Goal: Task Accomplishment & Management: Complete application form

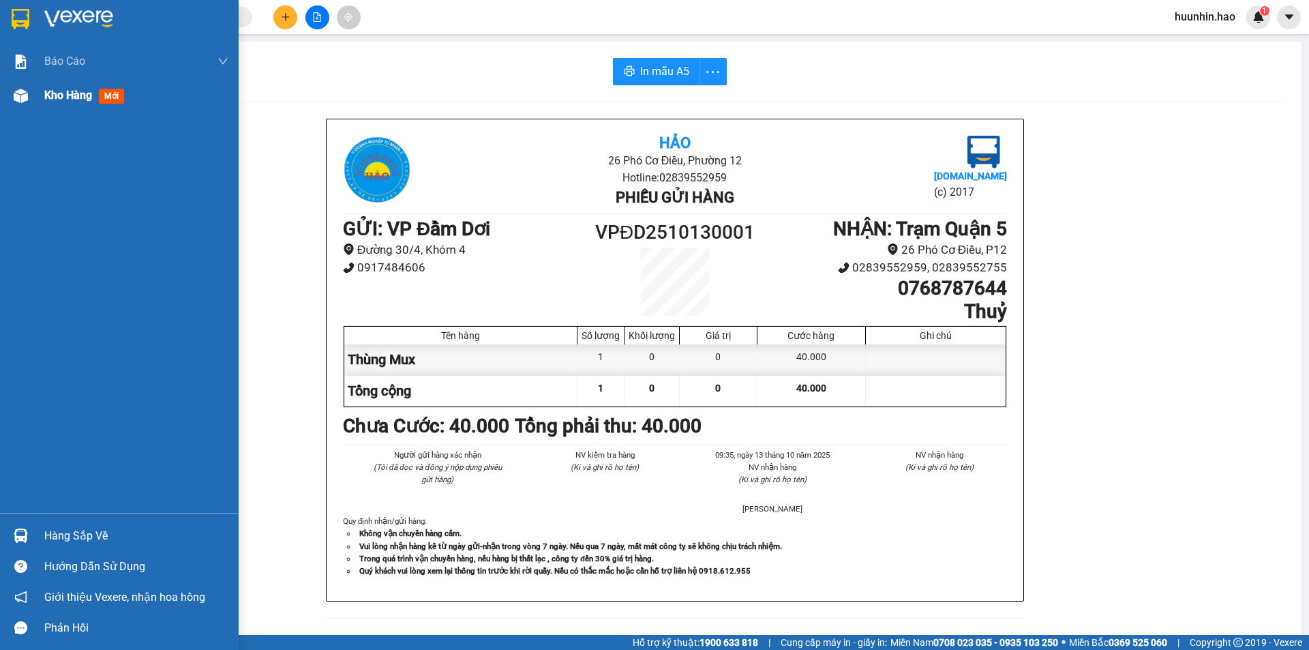
click at [50, 97] on span "Kho hàng" at bounding box center [68, 95] width 48 height 13
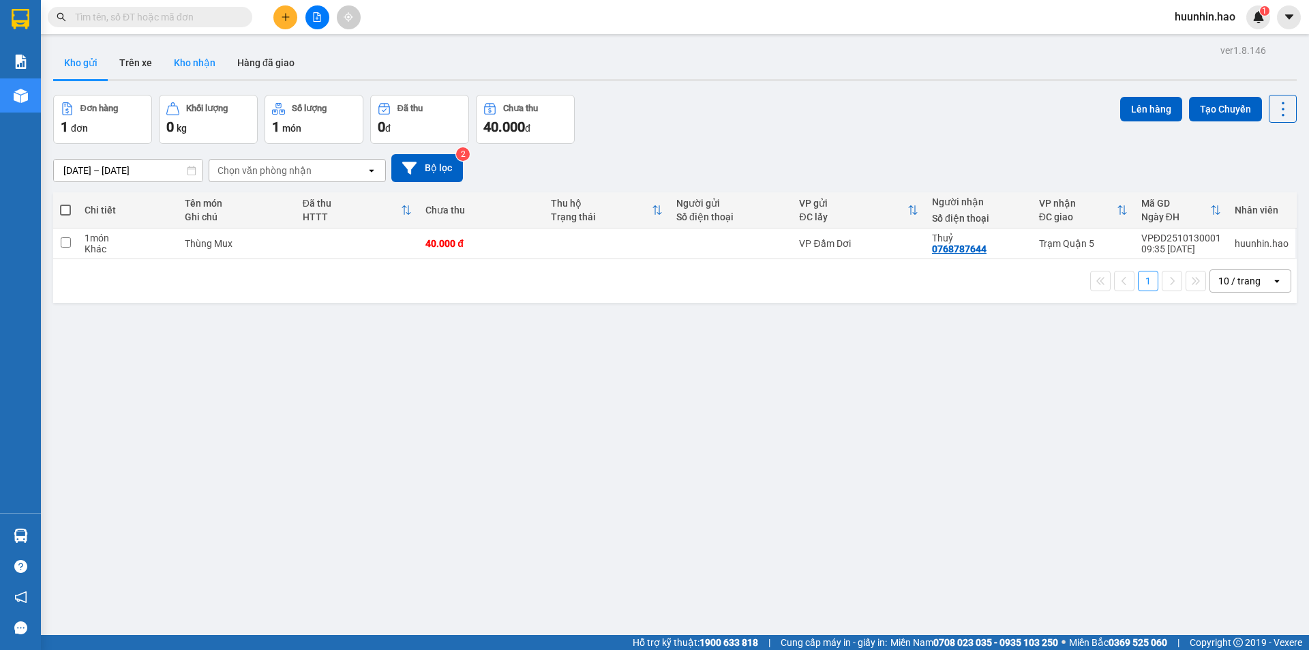
click at [195, 59] on button "Kho nhận" at bounding box center [194, 62] width 63 height 33
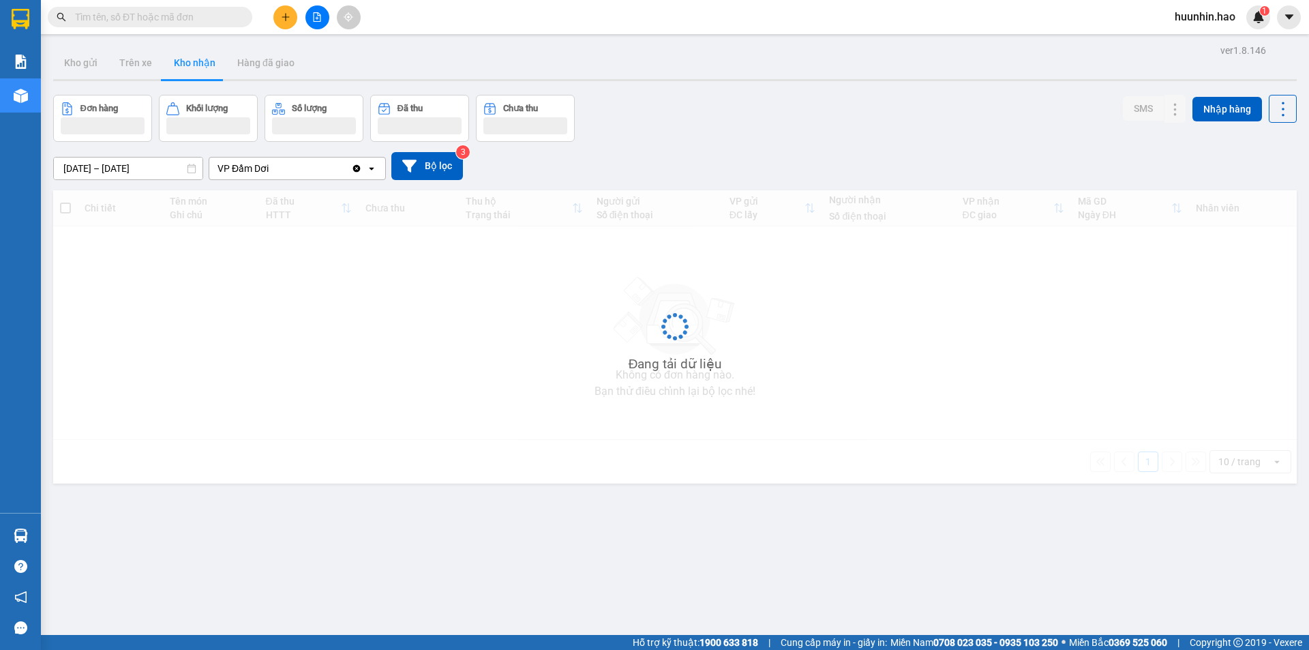
click at [195, 59] on button "Kho nhận" at bounding box center [194, 62] width 63 height 33
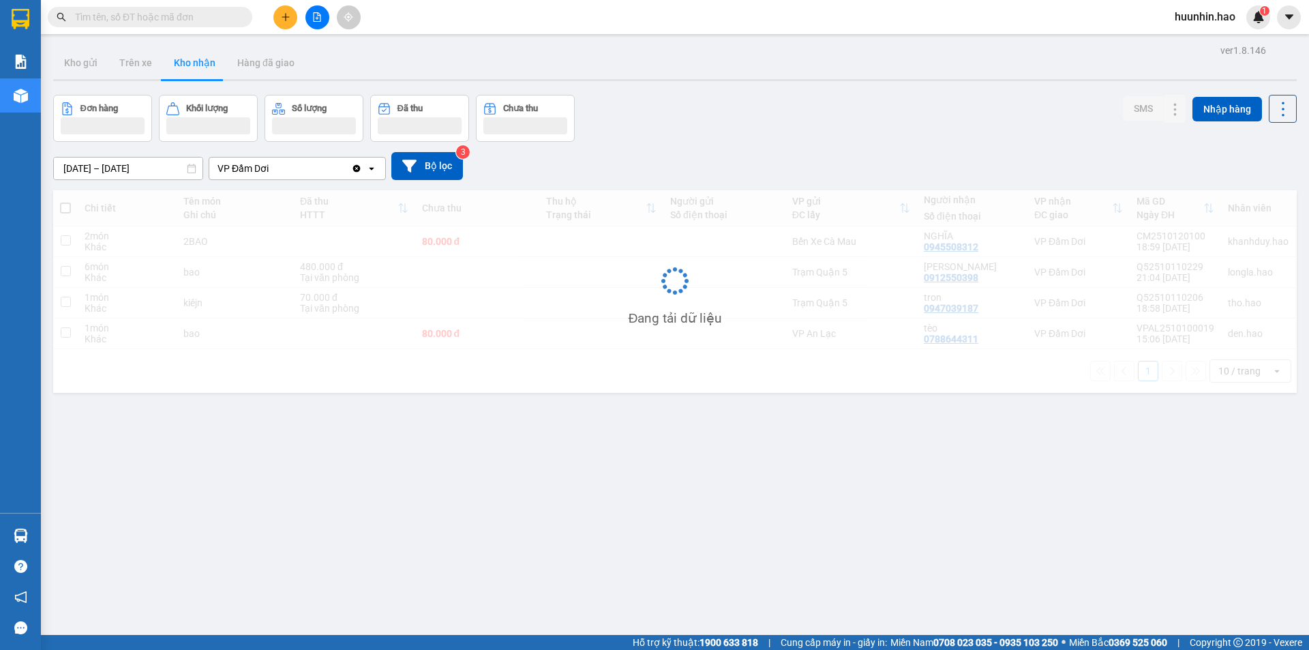
click at [195, 59] on button "Kho nhận" at bounding box center [194, 62] width 63 height 33
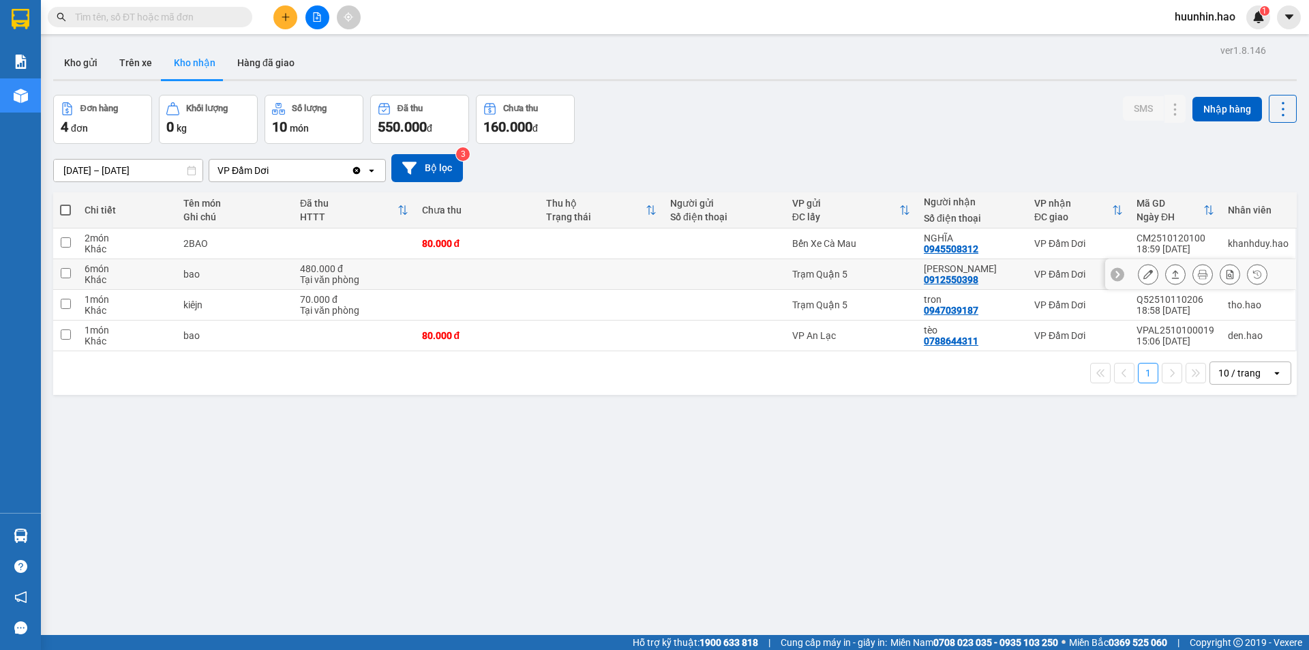
click at [1171, 277] on icon at bounding box center [1176, 274] width 10 height 10
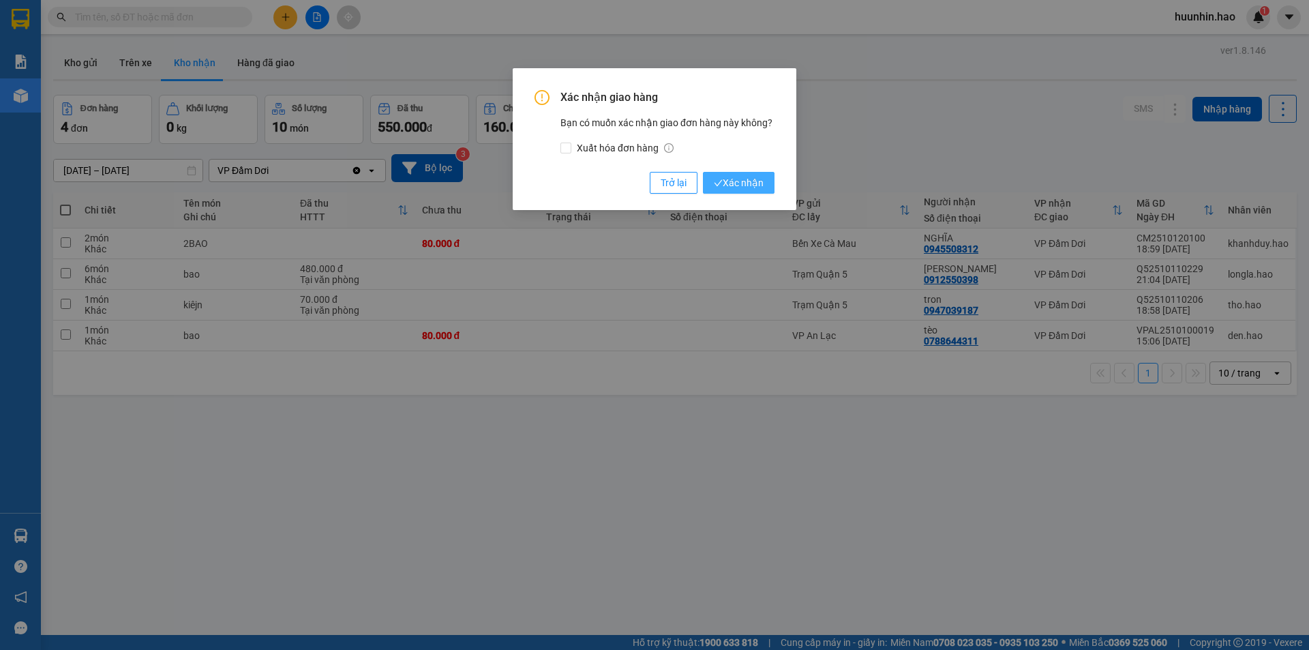
click at [721, 173] on button "Xác nhận" at bounding box center [739, 183] width 72 height 22
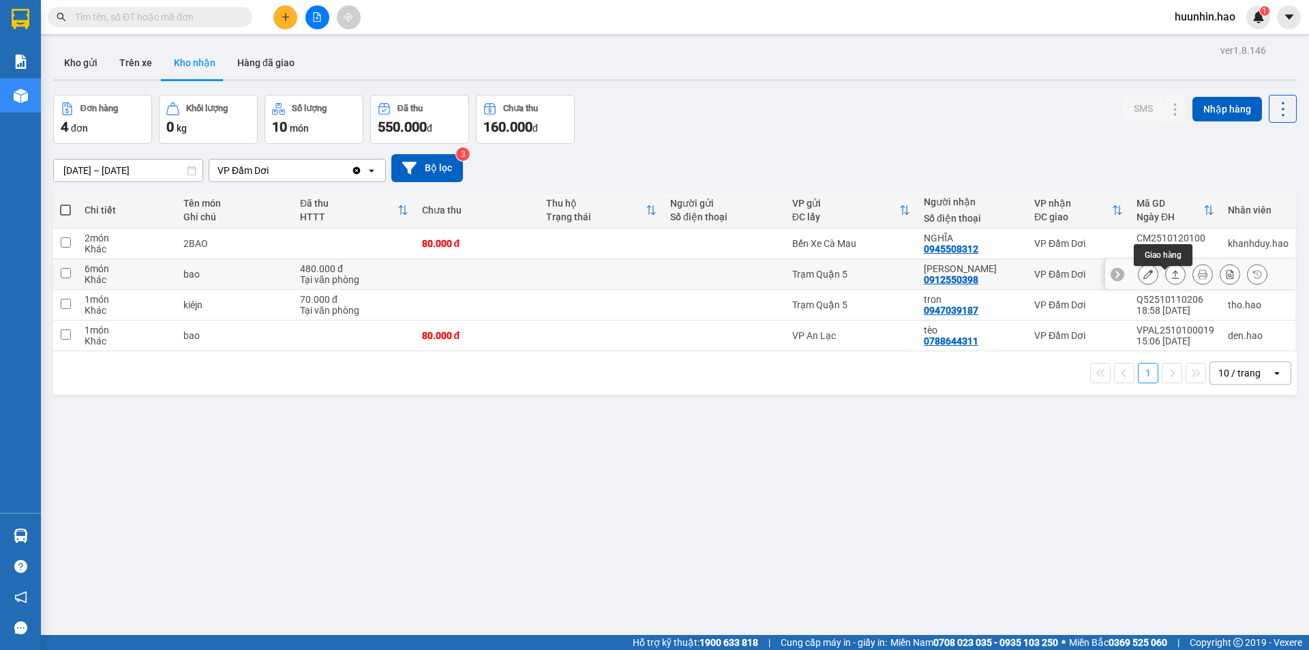
click at [1166, 276] on button at bounding box center [1175, 274] width 19 height 24
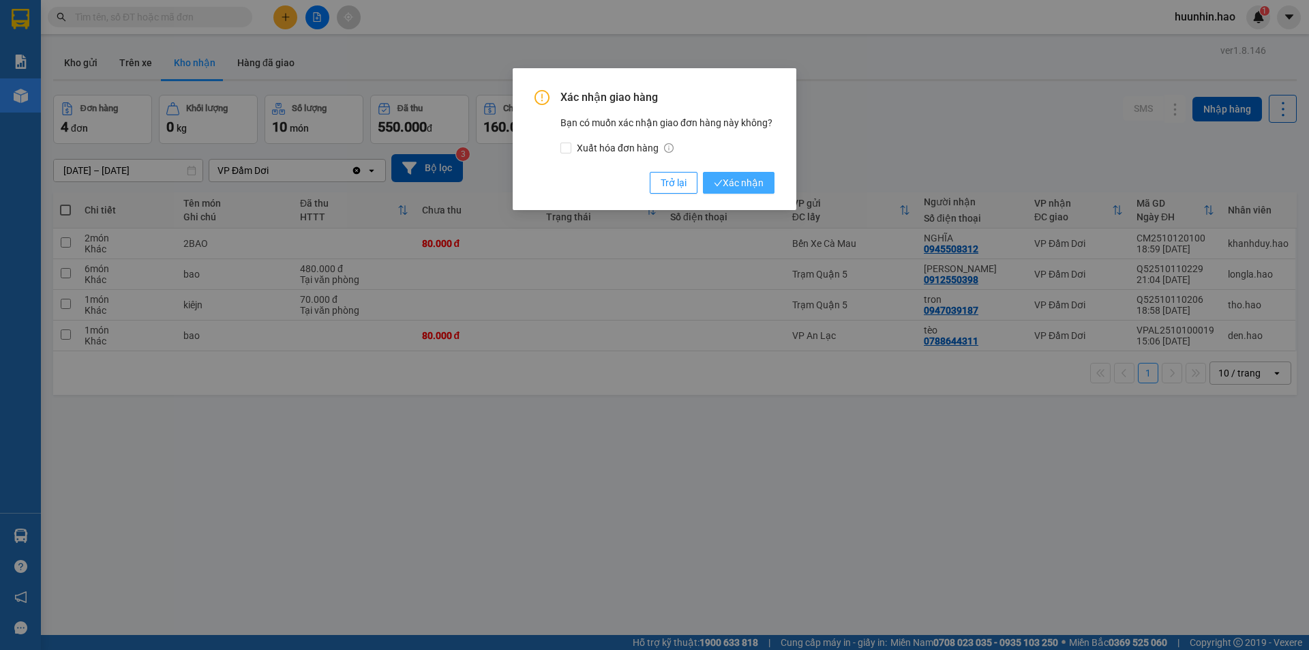
click at [763, 182] on button "Xác nhận" at bounding box center [739, 183] width 72 height 22
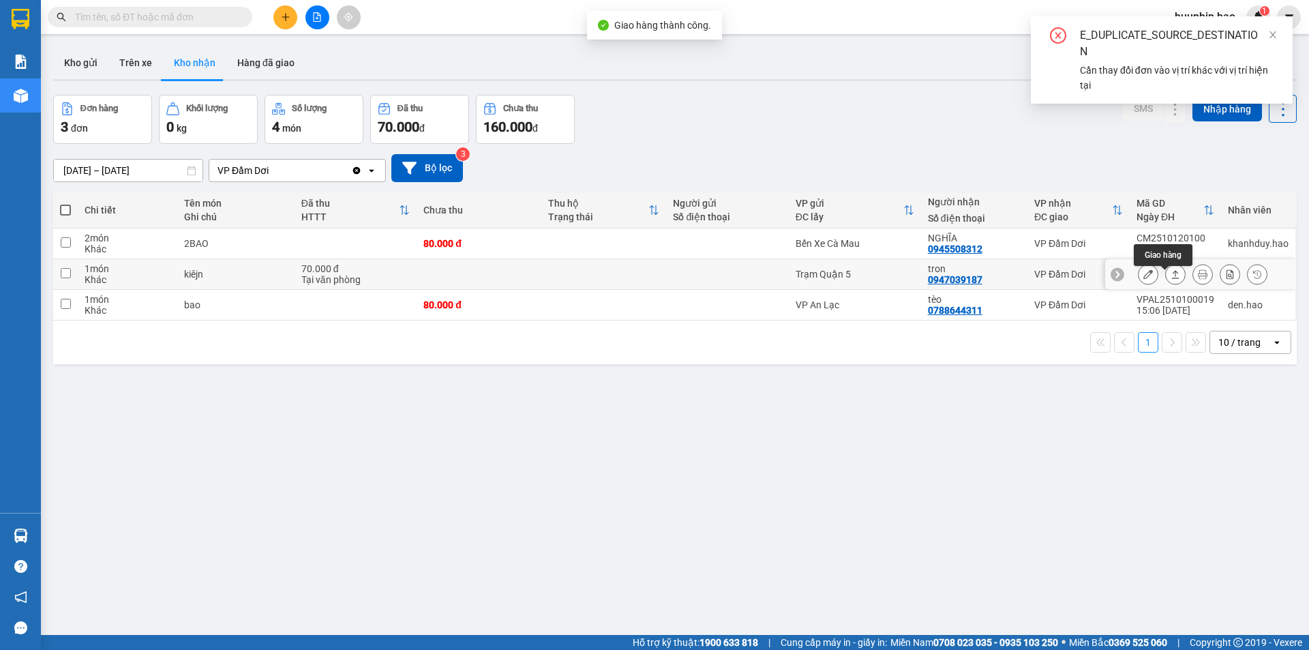
click at [1171, 277] on icon at bounding box center [1176, 274] width 10 height 10
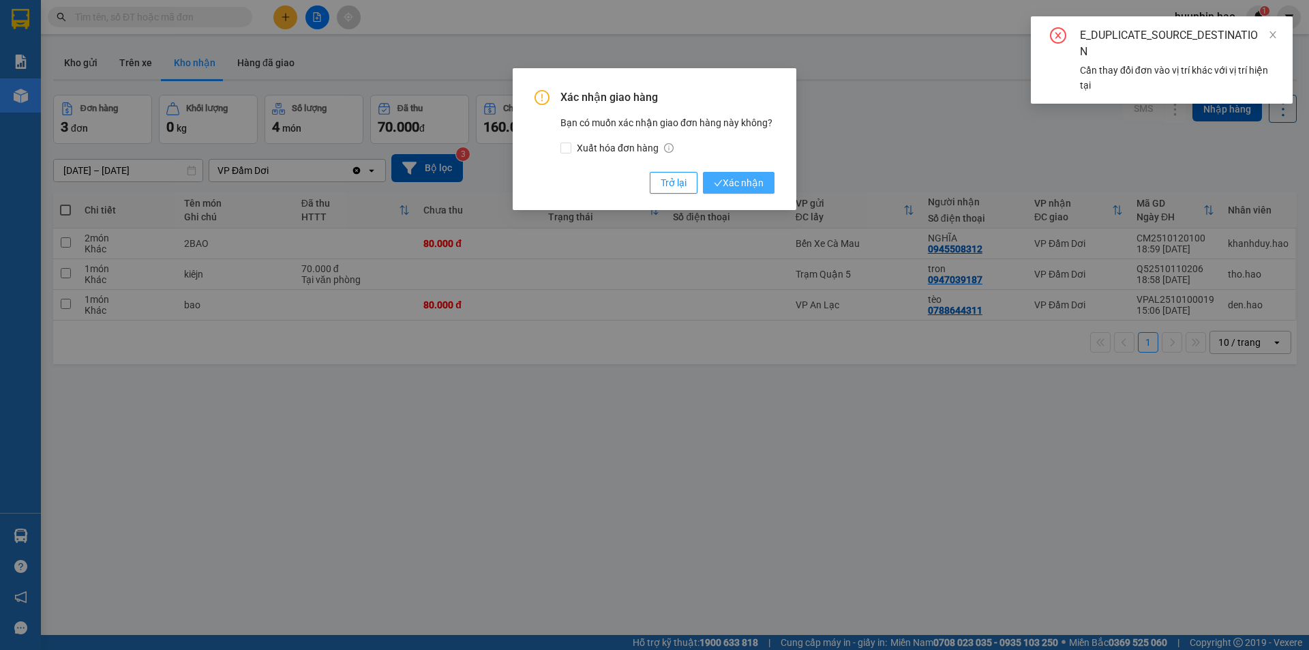
click at [740, 190] on span "Xác nhận" at bounding box center [739, 182] width 50 height 15
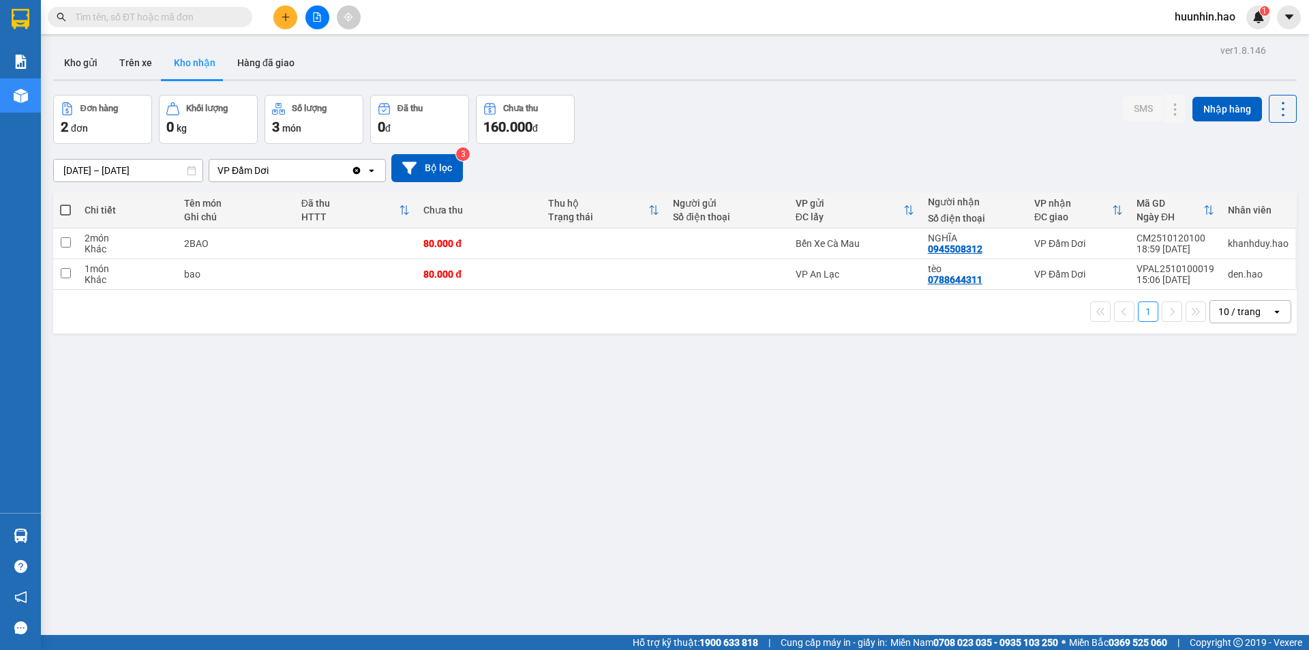
click at [122, 173] on input "[DATE] – [DATE]" at bounding box center [128, 171] width 149 height 22
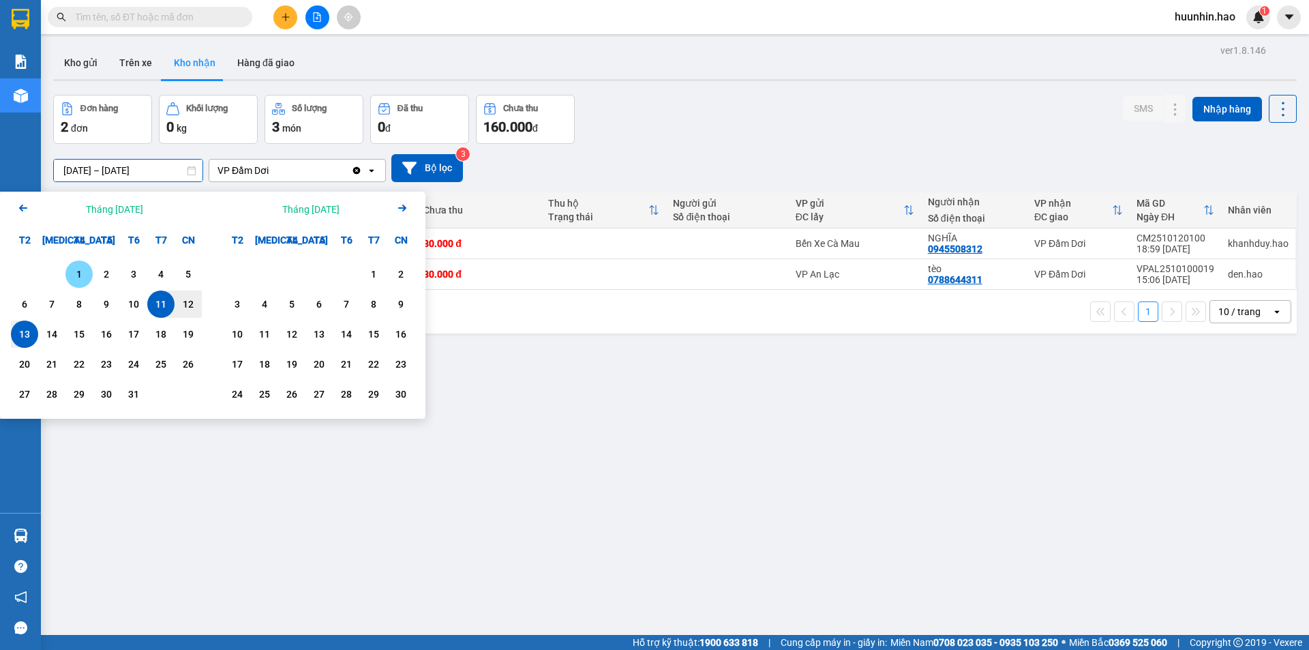
click at [73, 273] on div "1" at bounding box center [79, 274] width 19 height 16
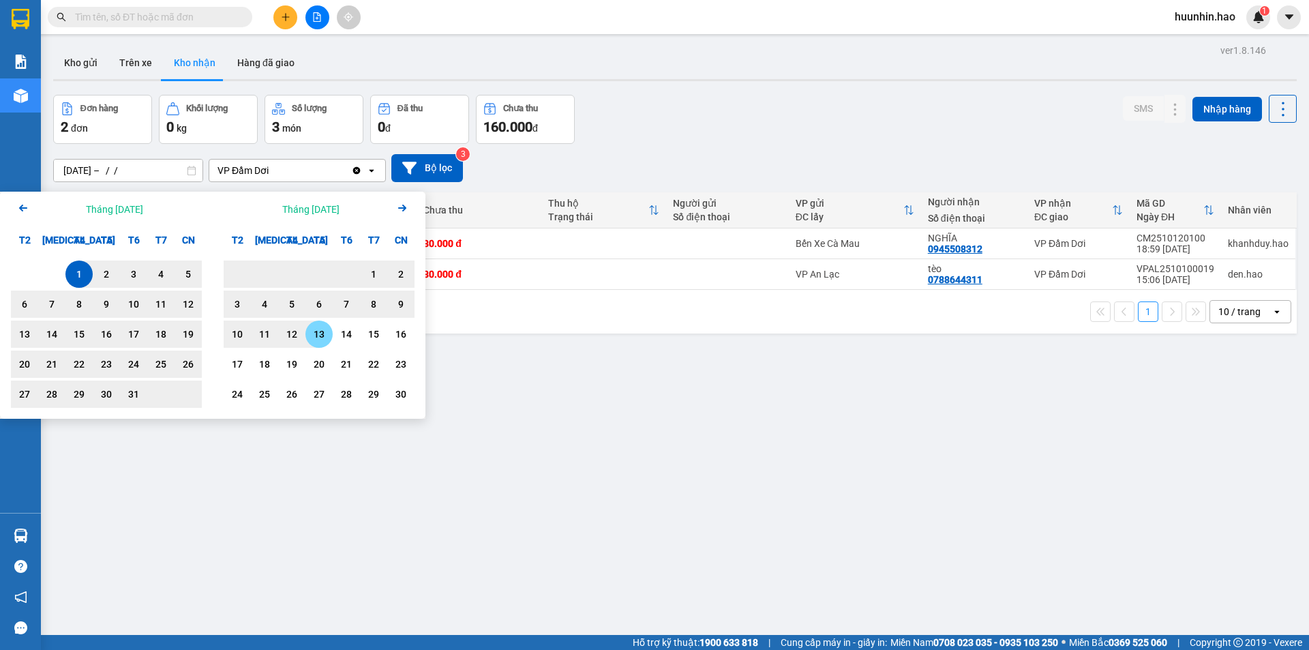
click at [328, 333] on div "13" at bounding box center [319, 334] width 19 height 16
type input "01/10/2025 – 13/11/2025"
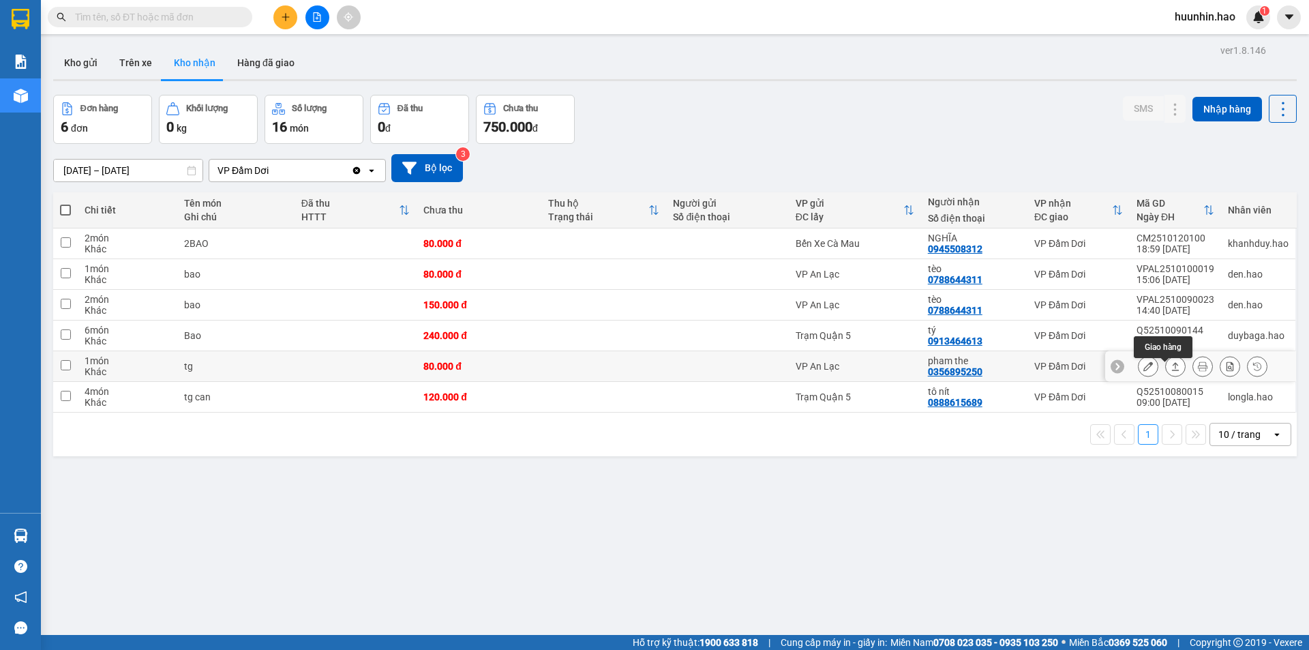
click at [1171, 371] on icon at bounding box center [1176, 366] width 10 height 10
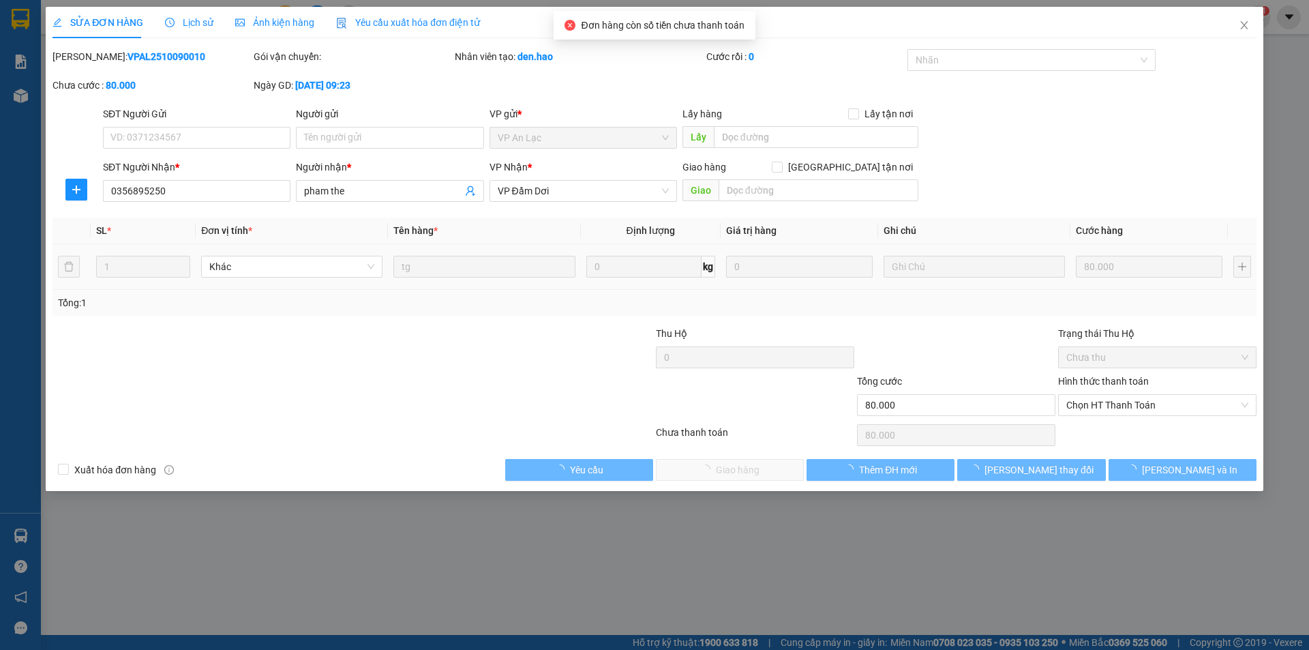
type input "0356895250"
type input "pham the"
type input "80.000"
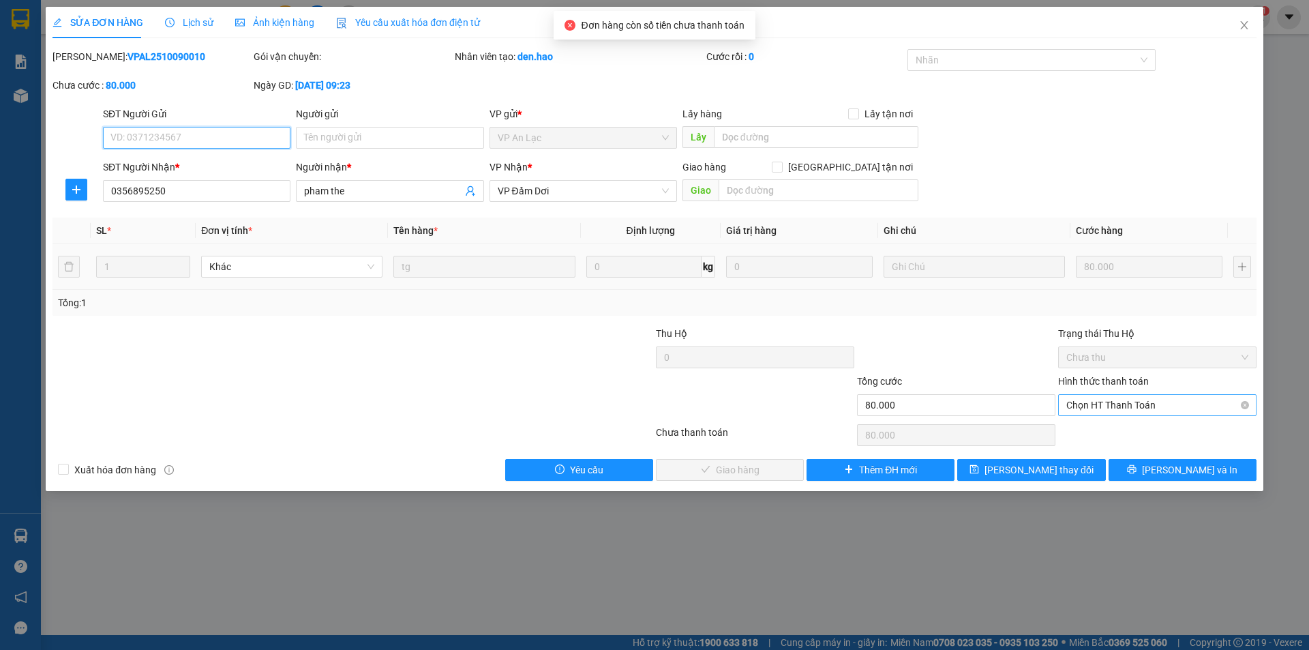
click at [1142, 407] on span "Chọn HT Thanh Toán" at bounding box center [1157, 405] width 182 height 20
click at [1142, 436] on div "Tại văn phòng" at bounding box center [1157, 433] width 182 height 15
type input "0"
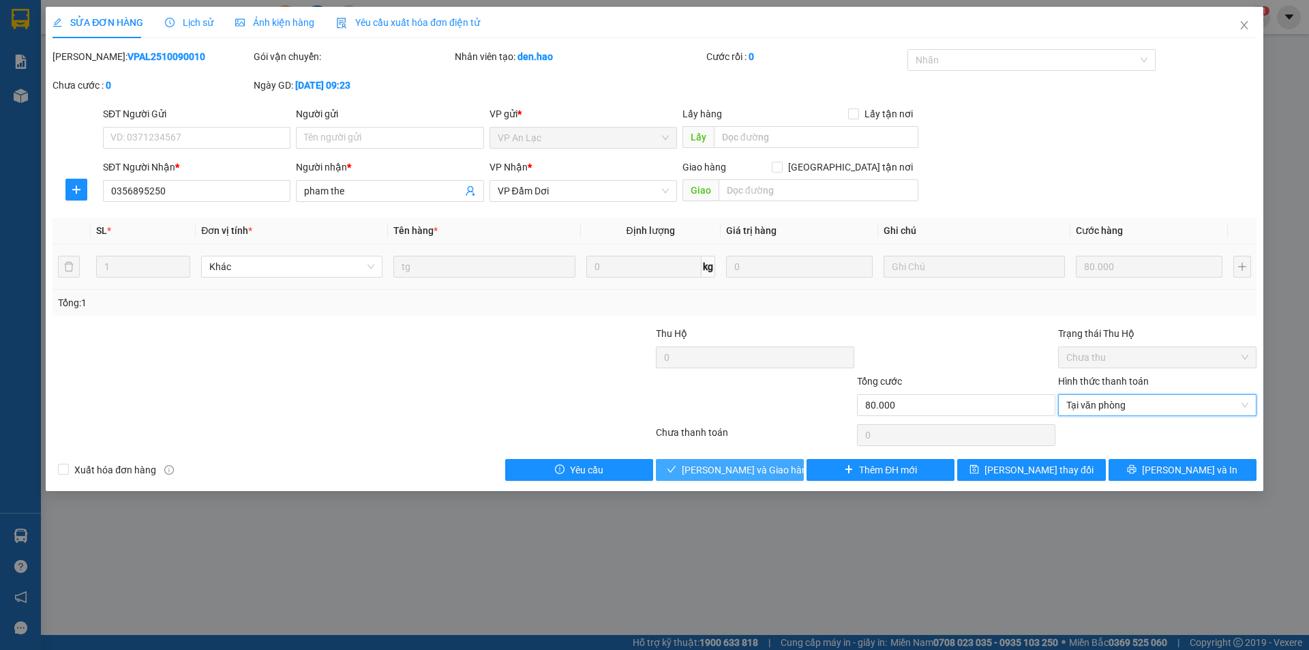
click at [768, 474] on span "Lưu và Giao hàng" at bounding box center [747, 469] width 131 height 15
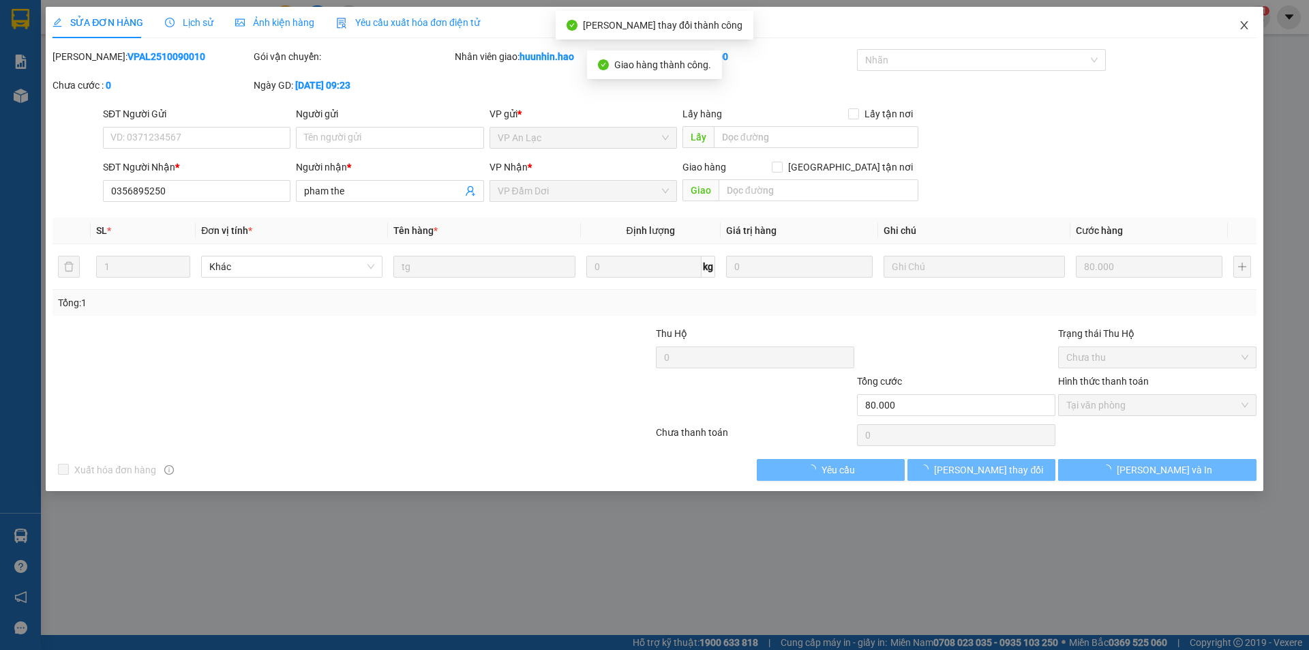
click at [1244, 29] on icon "close" at bounding box center [1244, 25] width 11 height 11
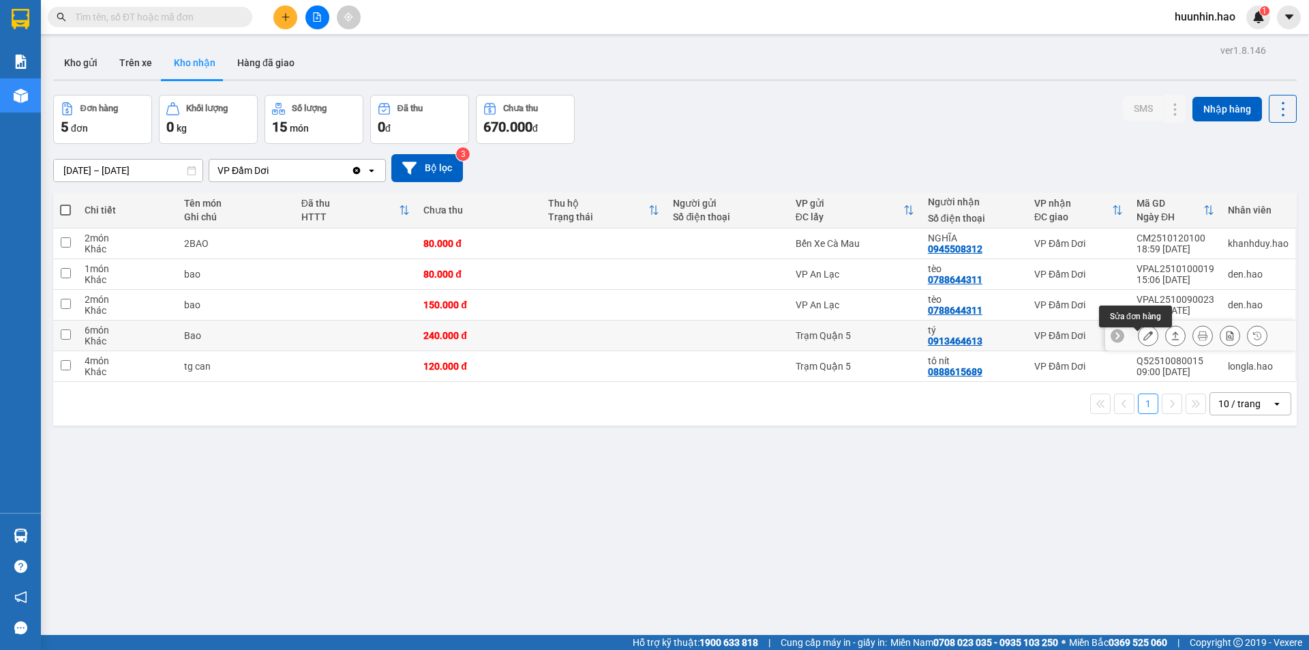
click at [1143, 340] on icon at bounding box center [1148, 336] width 10 height 10
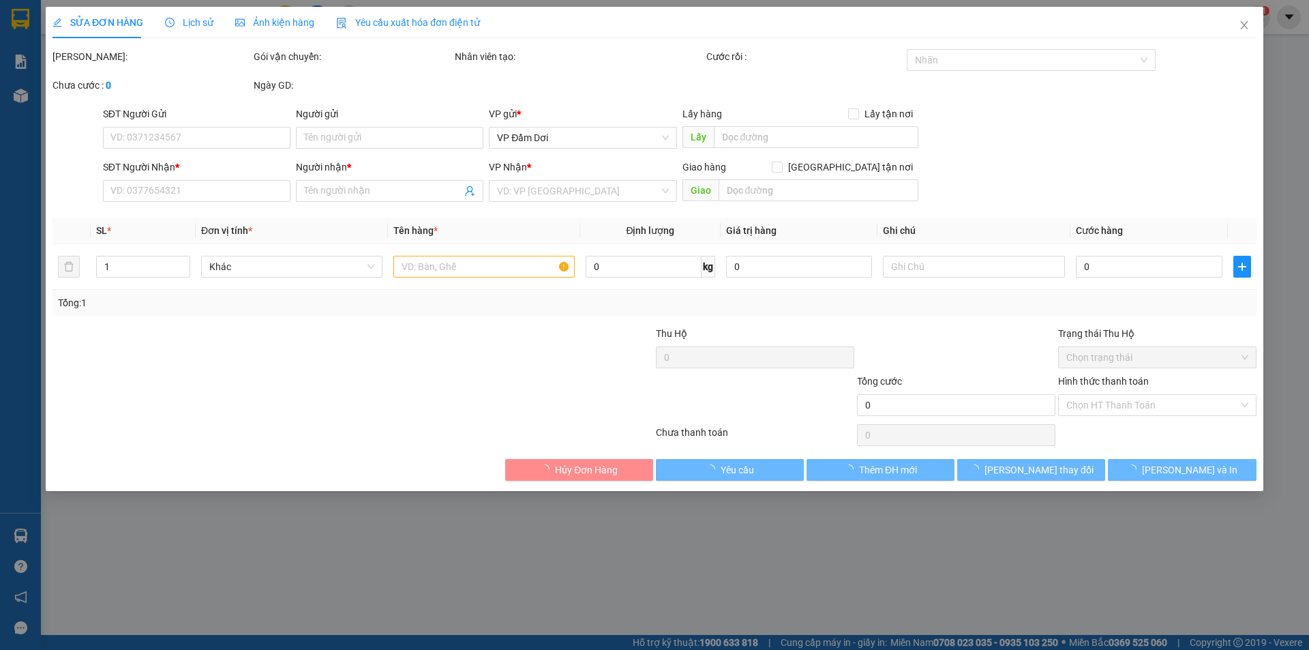
type input "0913464613"
type input "tý"
type input "240.000"
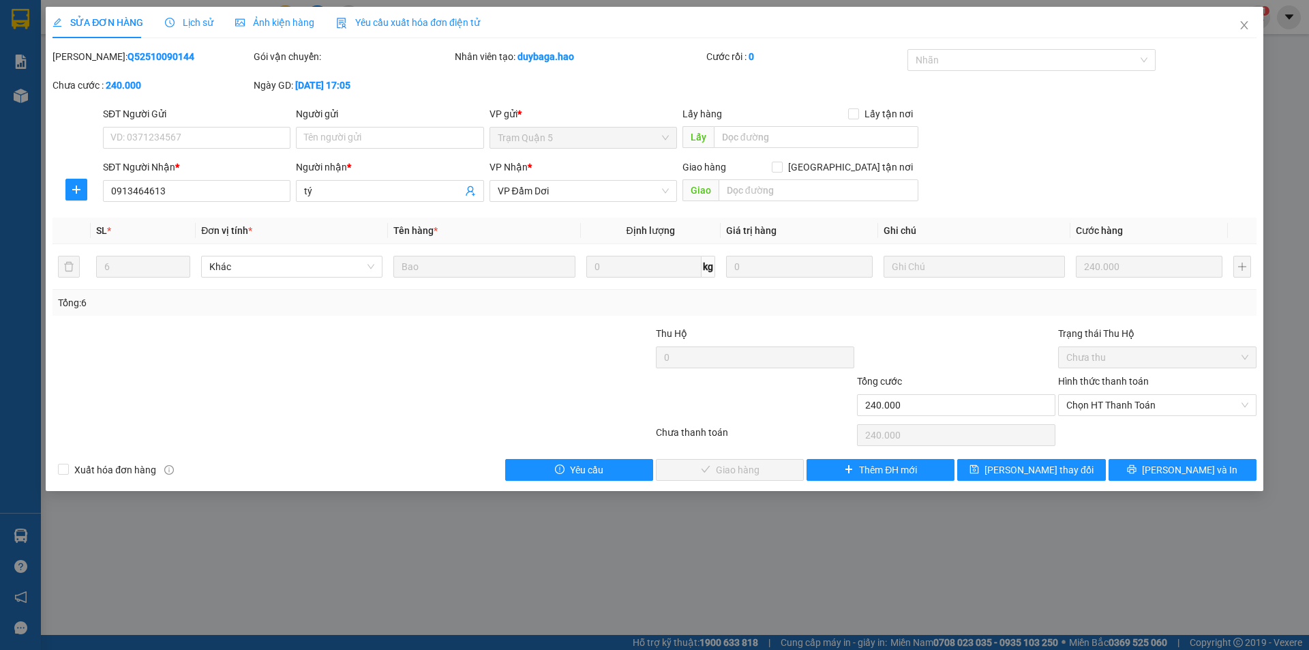
click at [269, 23] on span "Ảnh kiện hàng" at bounding box center [274, 22] width 79 height 11
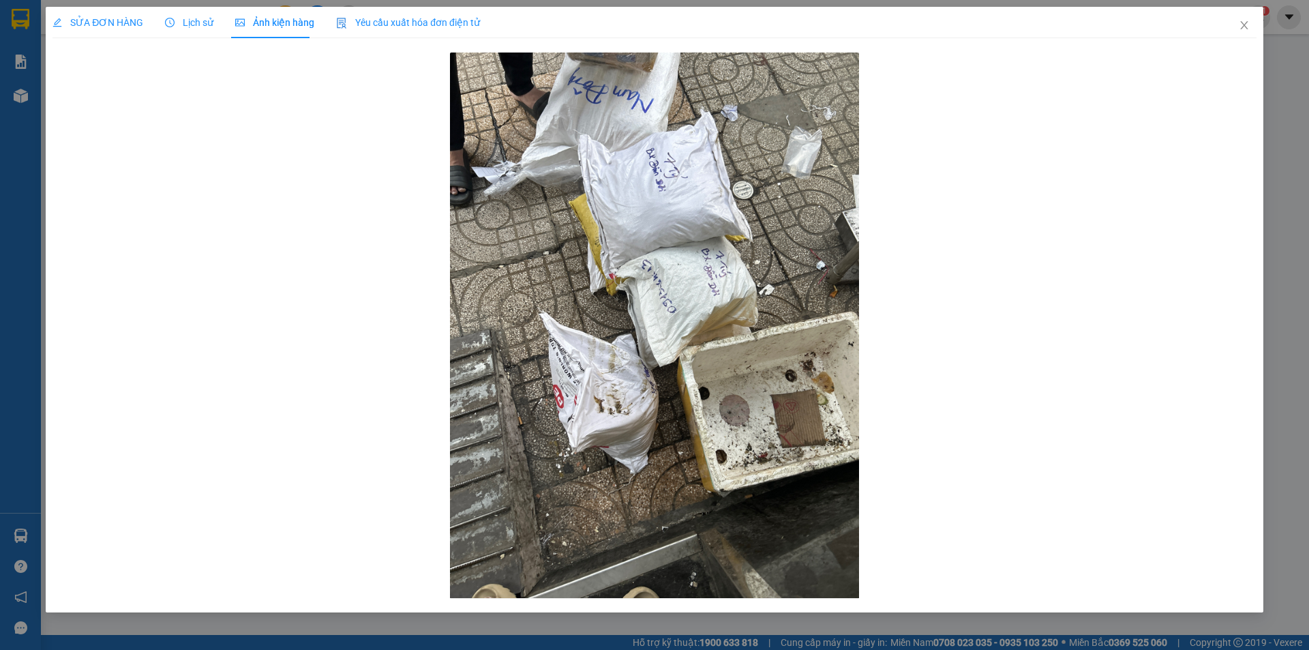
click at [89, 20] on span "SỬA ĐƠN HÀNG" at bounding box center [97, 22] width 91 height 11
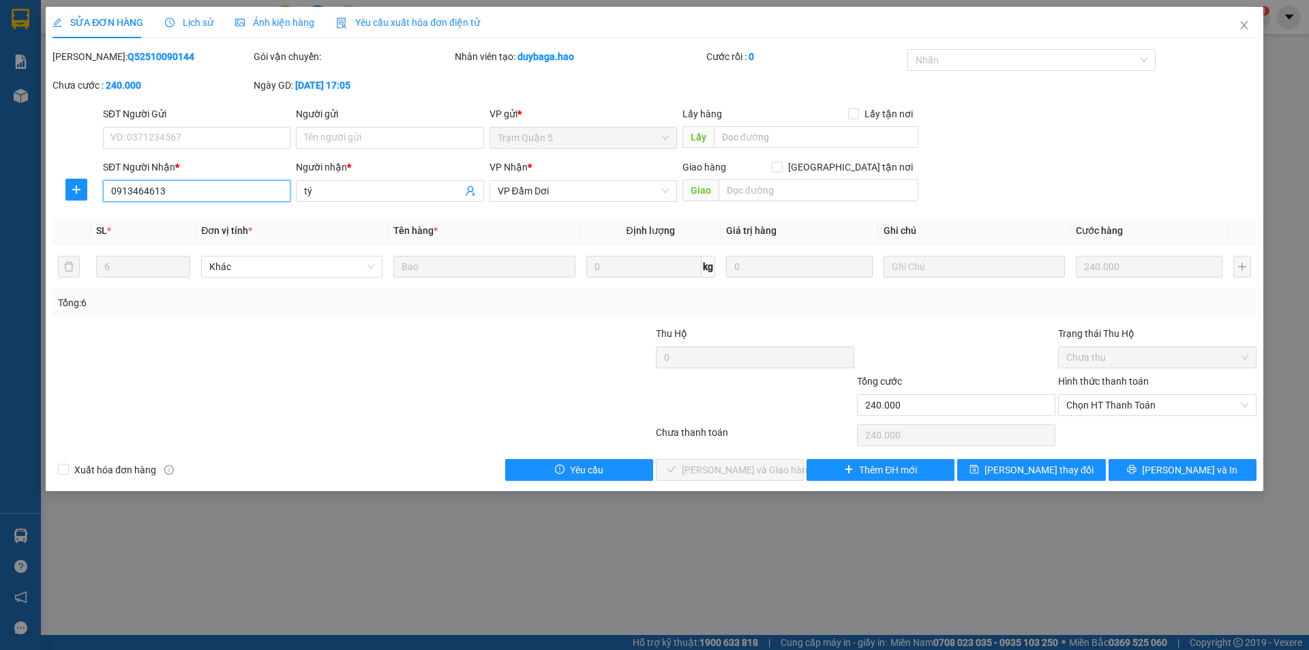
click at [236, 194] on input "0913464613" at bounding box center [196, 191] width 187 height 22
click at [1248, 29] on icon "close" at bounding box center [1244, 25] width 11 height 11
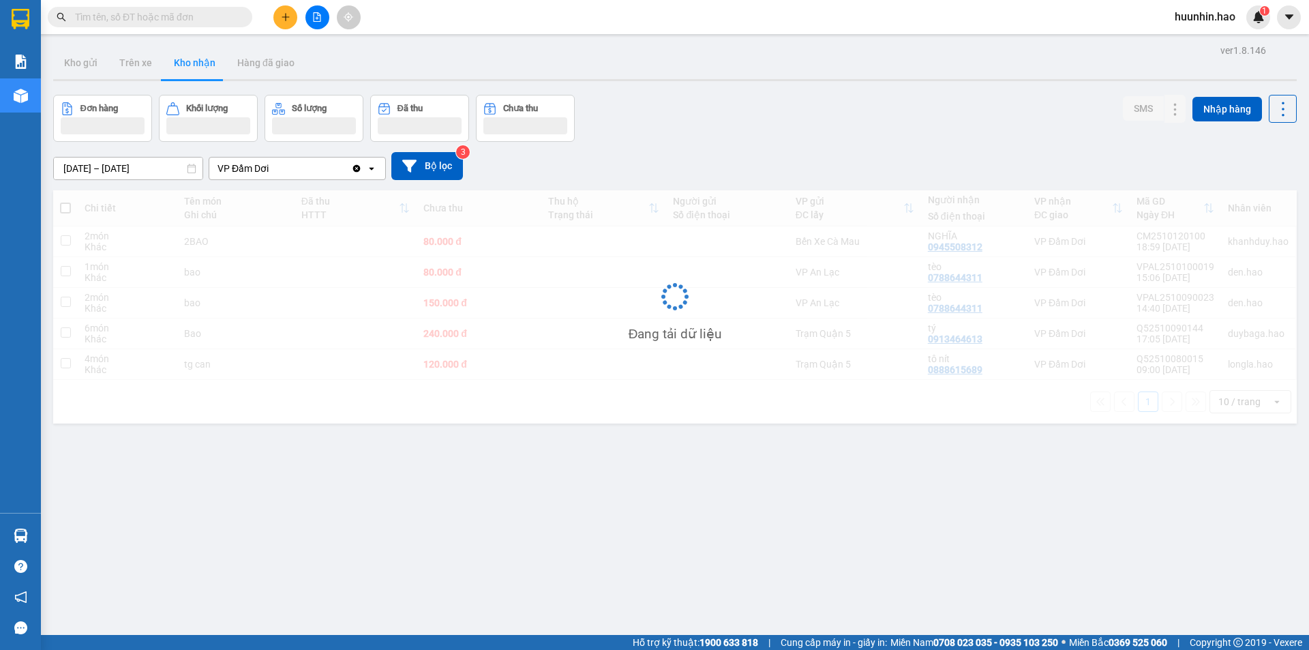
click at [277, 22] on button at bounding box center [285, 17] width 24 height 24
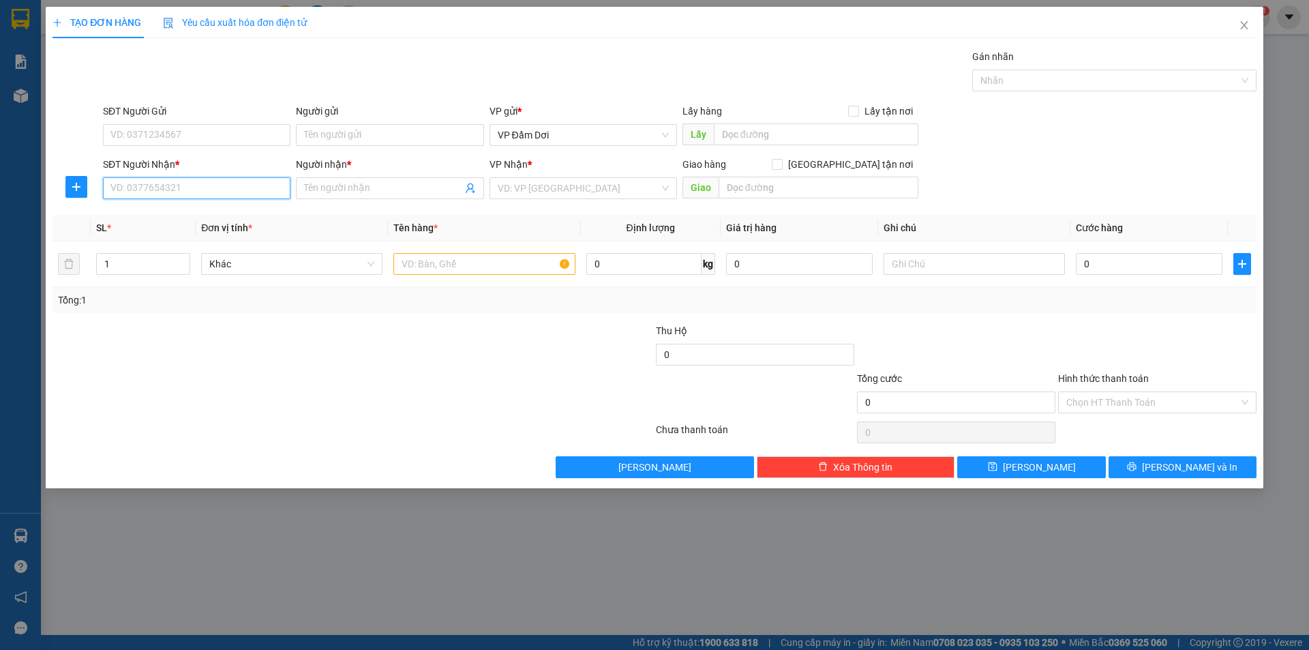
click at [276, 192] on input "SĐT Người Nhận *" at bounding box center [196, 188] width 187 height 22
click at [209, 213] on div "0939525295 - LÂM" at bounding box center [196, 216] width 171 height 15
type input "0939525295"
type input "LÂM"
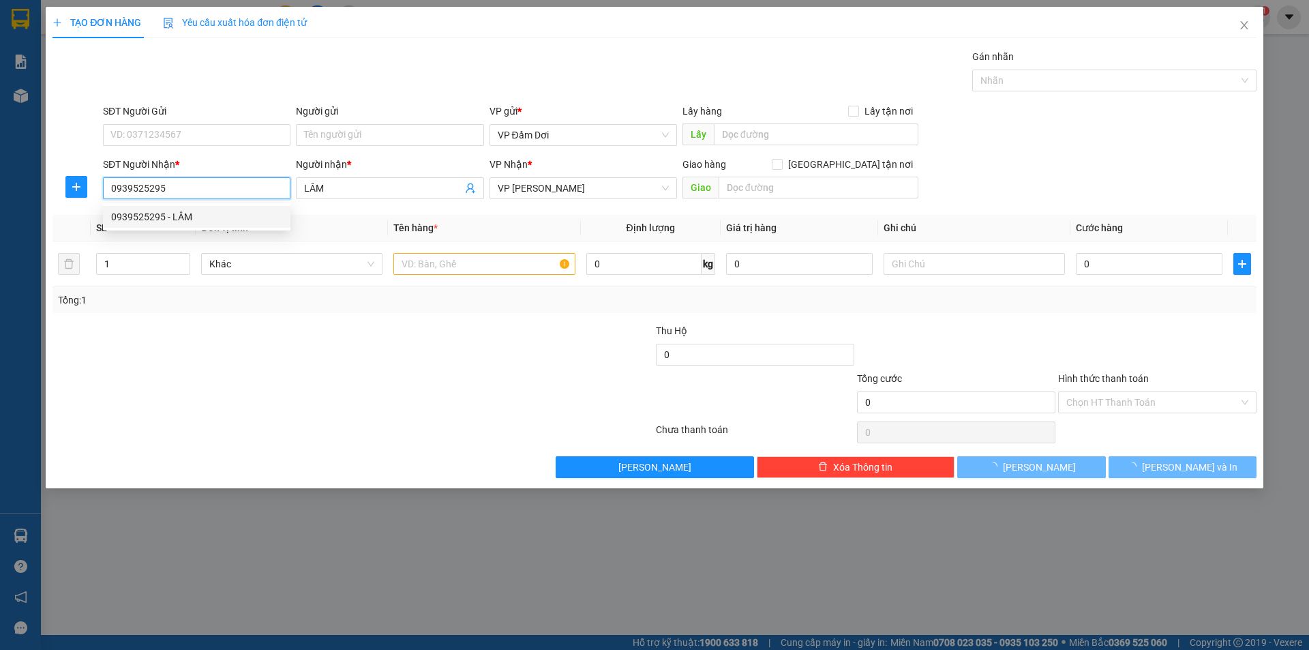
type input "30.000"
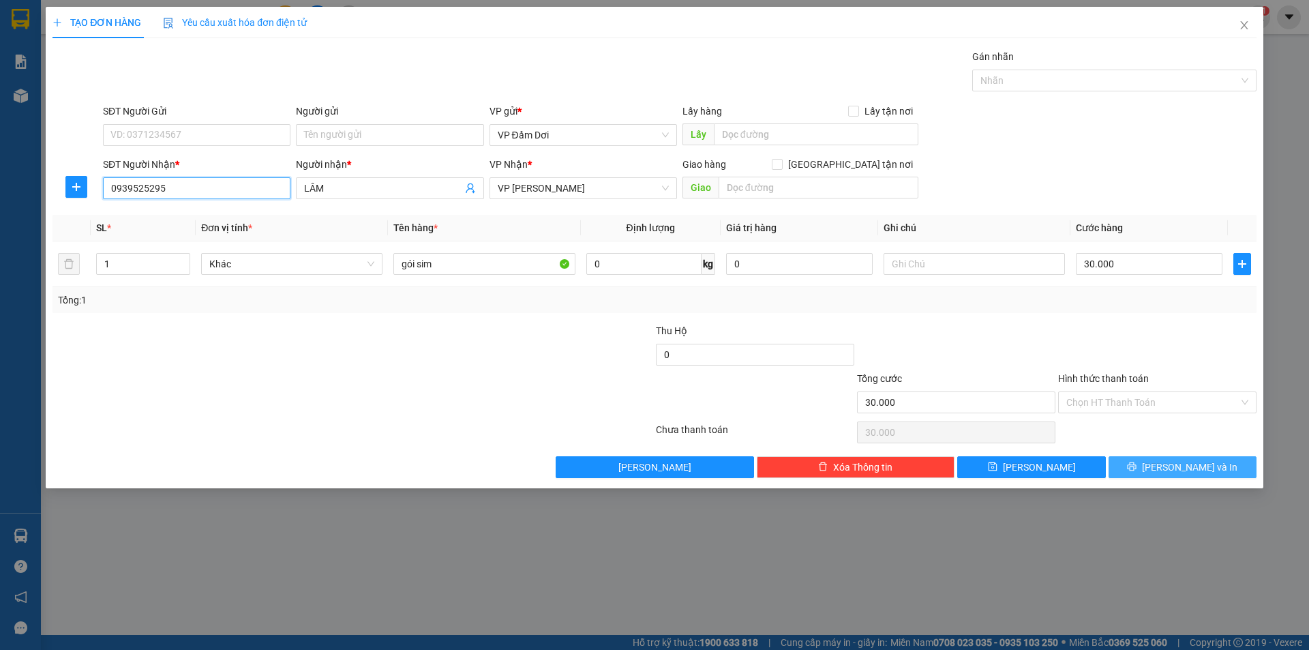
type input "0939525295"
click at [1205, 472] on span "Lưu và In" at bounding box center [1189, 467] width 95 height 15
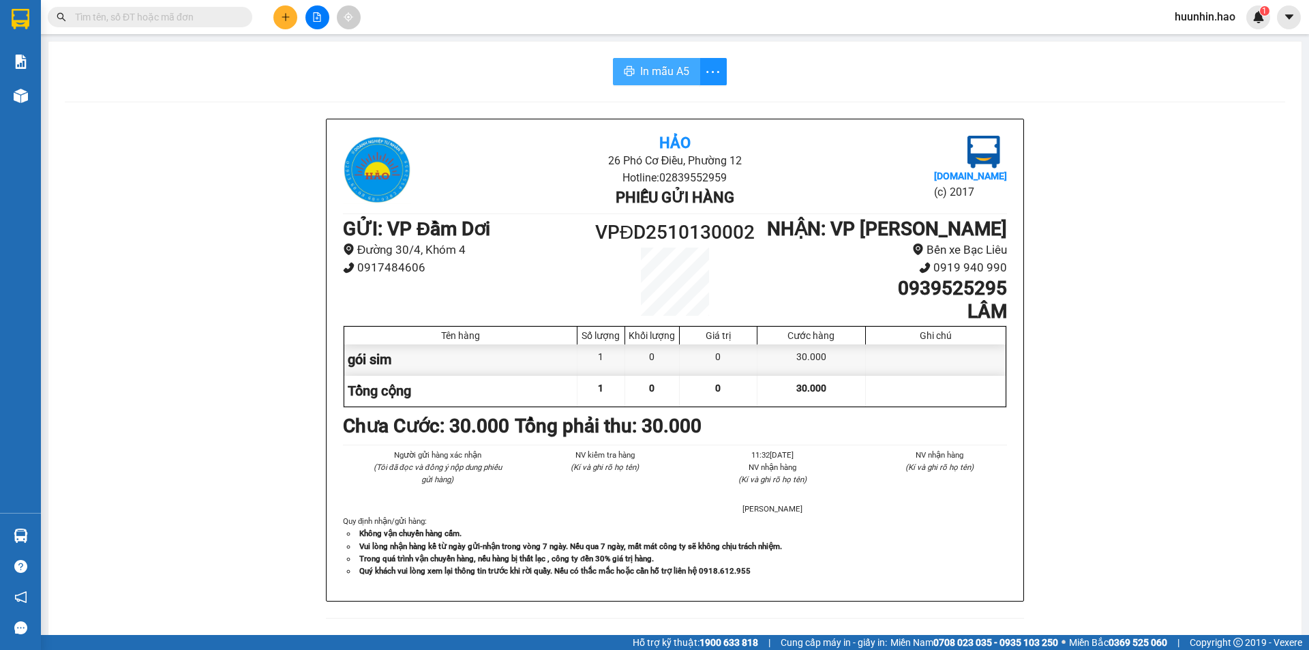
click at [678, 77] on span "In mẫu A5" at bounding box center [664, 71] width 49 height 17
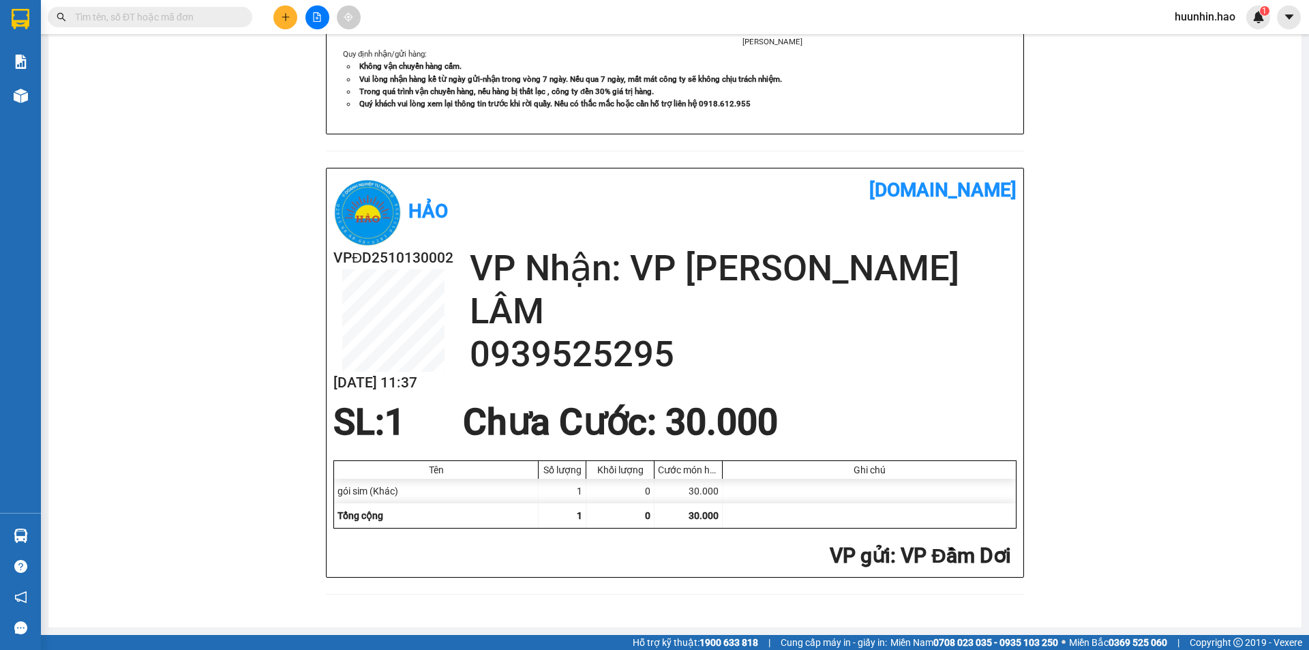
scroll to position [501, 0]
